Goal: Navigation & Orientation: Find specific page/section

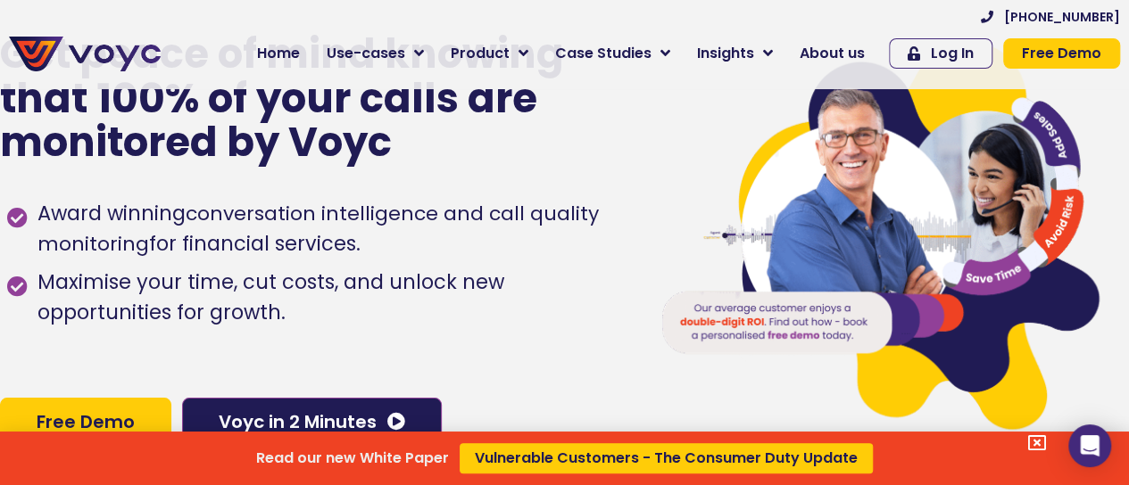
click at [426, 54] on div "Read our new White Paper Vulnerable Customers - The Consumer Duty Update" at bounding box center [564, 242] width 1129 height 485
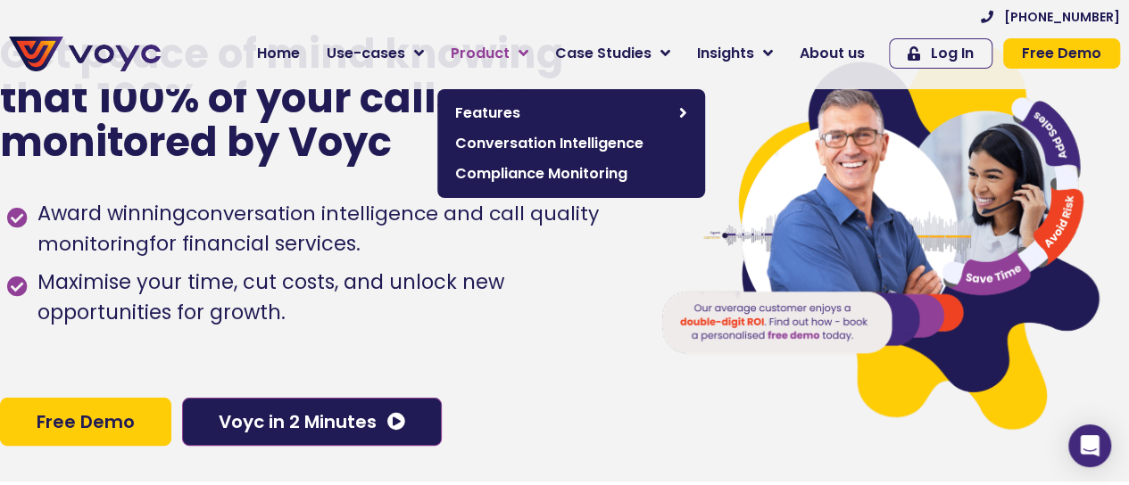
click at [510, 56] on span "Product" at bounding box center [480, 53] width 59 height 21
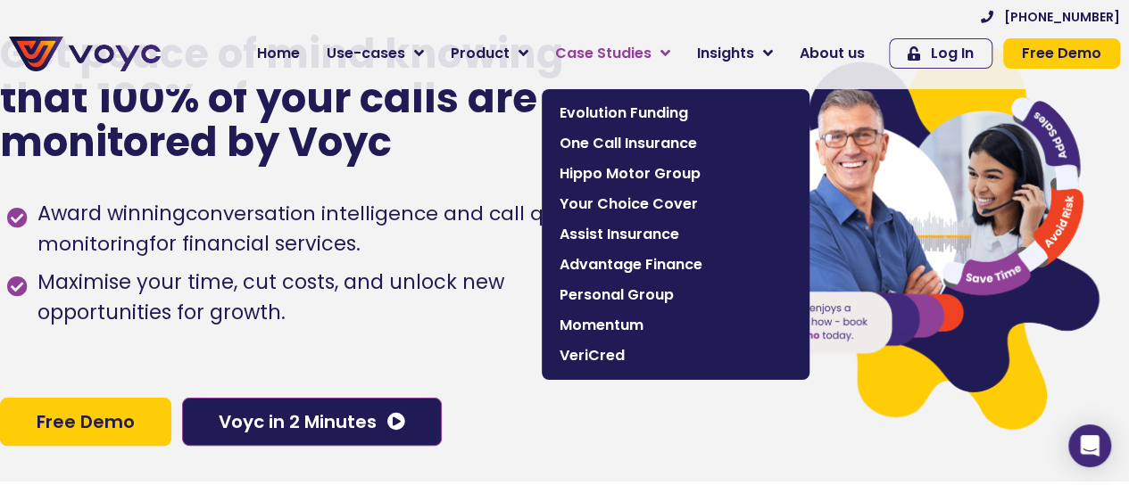
click at [619, 57] on span "Case Studies" at bounding box center [603, 53] width 96 height 21
